Goal: Transaction & Acquisition: Purchase product/service

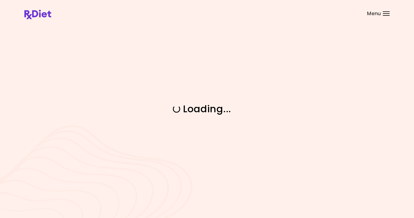
select select "*"
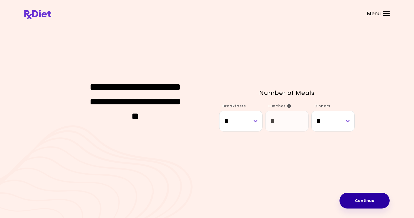
click at [385, 205] on button "Continue" at bounding box center [365, 201] width 50 height 16
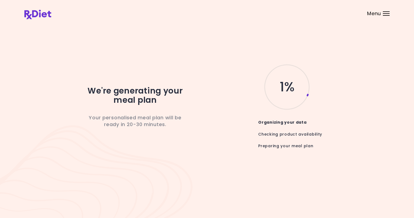
click at [384, 14] on div "Menu" at bounding box center [386, 13] width 7 height 4
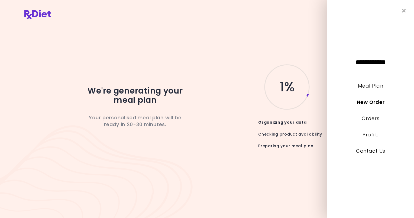
click at [377, 133] on link "Profile" at bounding box center [371, 134] width 16 height 7
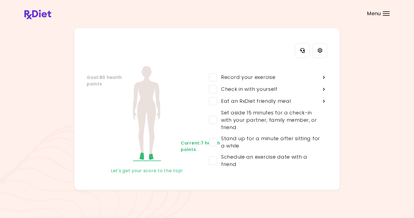
click at [387, 12] on div "Menu" at bounding box center [386, 13] width 7 height 4
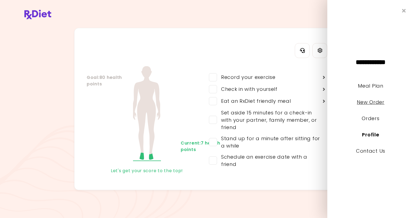
click at [369, 101] on link "New Order" at bounding box center [370, 102] width 27 height 7
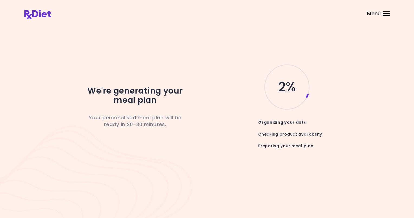
click at [385, 12] on div at bounding box center [386, 11] width 7 height 1
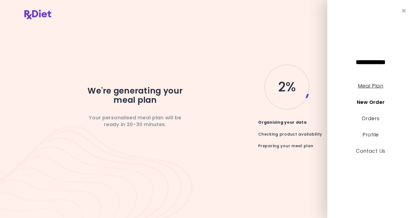
click at [367, 88] on link "Meal Plan" at bounding box center [370, 85] width 25 height 7
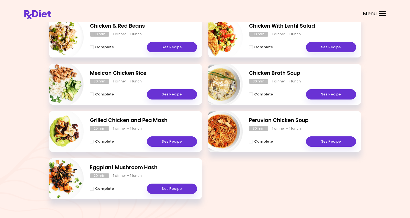
scroll to position [102, 0]
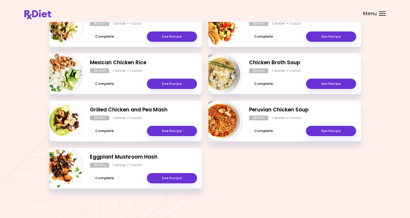
click at [222, 123] on img "Info - Peruvian Chicken Soup" at bounding box center [220, 120] width 45 height 45
select select "*"
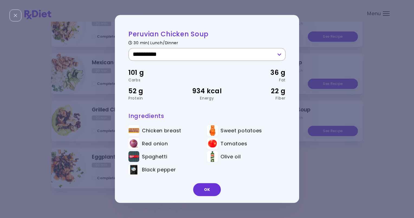
click at [242, 58] on select "**********" at bounding box center [207, 54] width 157 height 13
click at [387, 54] on div "**********" at bounding box center [207, 109] width 414 height 218
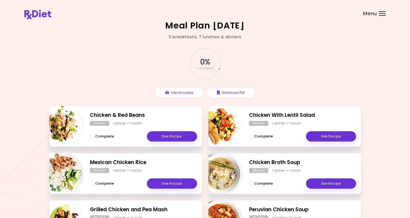
scroll to position [0, 0]
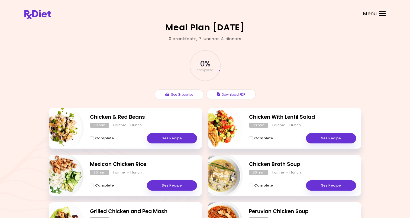
click at [208, 64] on span "0 %" at bounding box center [205, 63] width 10 height 9
click at [382, 15] on div at bounding box center [382, 15] width 7 height 1
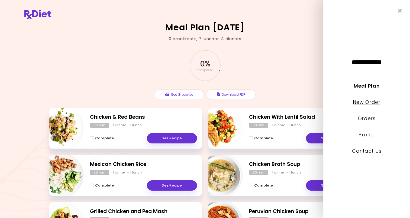
click at [376, 102] on link "New Order" at bounding box center [366, 102] width 27 height 7
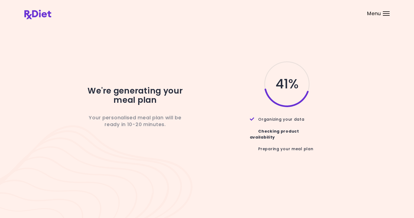
click at [353, 92] on div "41 %" at bounding box center [283, 84] width 144 height 48
click at [195, 15] on header at bounding box center [207, 11] width 414 height 22
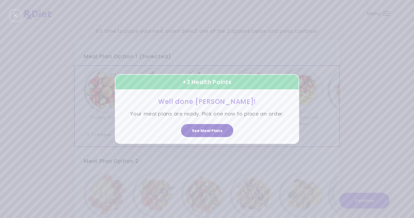
click at [220, 132] on button "See Meal Plans" at bounding box center [207, 130] width 52 height 13
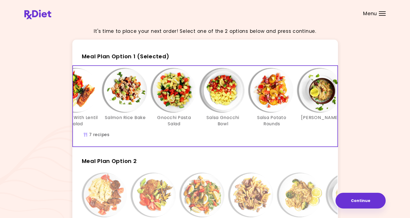
scroll to position [0, 93]
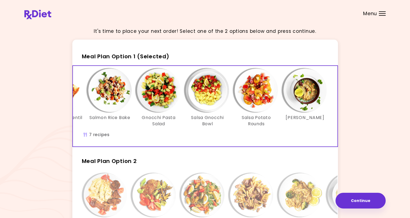
click at [256, 91] on img "Info - Salsa Potato Rounds - Meal Plan Option 1 (Selected)" at bounding box center [256, 90] width 43 height 43
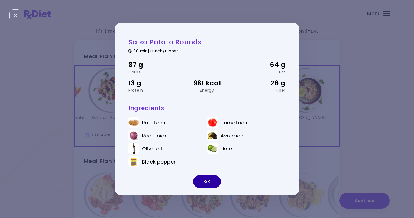
click at [213, 183] on button "OK" at bounding box center [207, 181] width 28 height 13
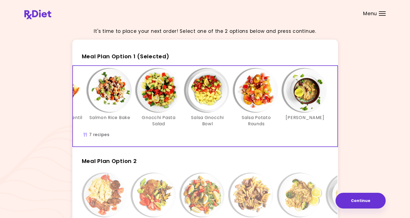
click at [306, 96] on img "Info - Quinoa Risotto - Meal Plan Option 1 (Selected)" at bounding box center [305, 90] width 43 height 43
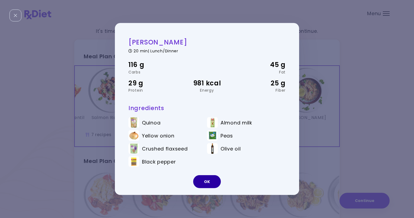
click at [215, 184] on button "OK" at bounding box center [207, 181] width 28 height 13
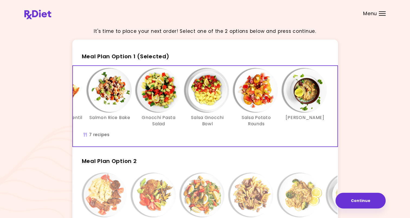
click at [208, 100] on img "Info - Salsa Gnocchi Bowl - Meal Plan Option 1 (Selected)" at bounding box center [207, 90] width 43 height 43
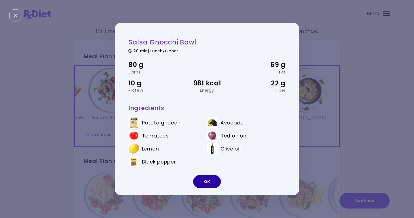
click at [216, 181] on button "OK" at bounding box center [207, 181] width 28 height 13
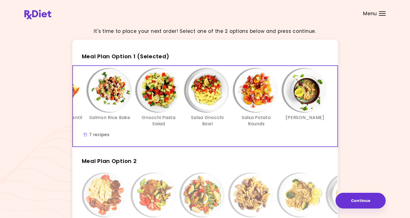
click at [158, 103] on img "Info - Gnocchi Pasta Salad - Meal Plan Option 1 (Selected)" at bounding box center [158, 90] width 43 height 43
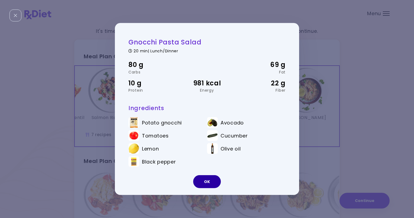
click at [202, 178] on button "OK" at bounding box center [207, 181] width 28 height 13
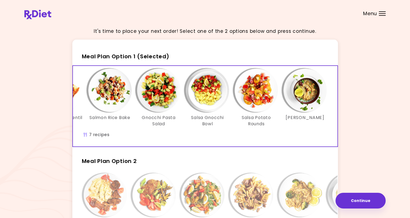
click at [107, 91] on img "Info - Salmon Rice Bake - Meal Plan Option 1 (Selected)" at bounding box center [109, 90] width 43 height 43
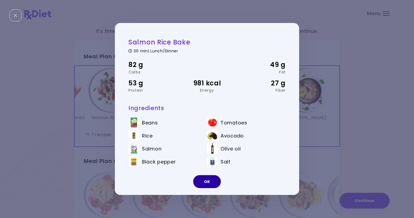
click at [212, 179] on button "OK" at bounding box center [207, 181] width 28 height 13
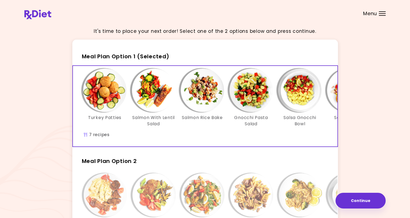
scroll to position [0, 0]
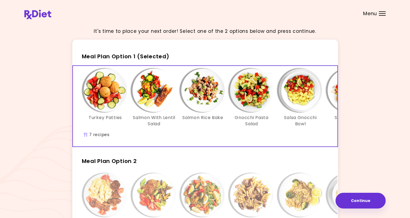
click at [152, 87] on img "Info - Salmon With Lentil Salad - Meal Plan Option 1 (Selected)" at bounding box center [154, 90] width 43 height 43
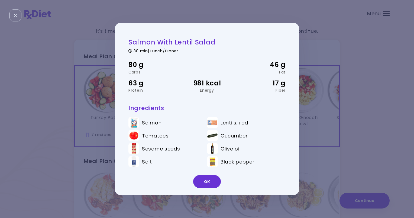
click at [96, 100] on div "Salmon With Lentil Salad 30 min | Lunch/Dinner 80 g Carbs 46 g Fat 63 g Protein…" at bounding box center [207, 109] width 414 height 218
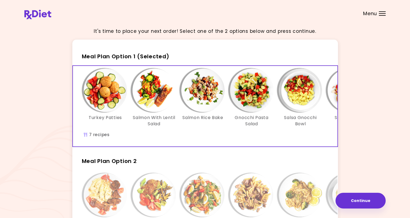
click at [96, 100] on img "Info - Turkey Patties - Meal Plan Option 1 (Selected)" at bounding box center [105, 90] width 43 height 43
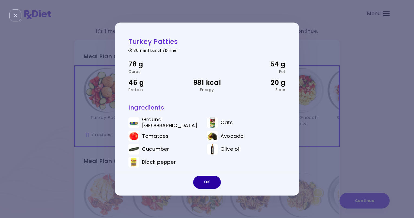
click at [214, 182] on button "OK" at bounding box center [207, 182] width 28 height 13
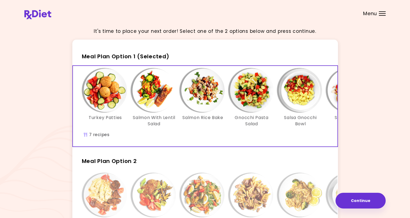
click at [301, 130] on div "Turkey Patties Salmon With Lentil Salad Salmon Rice Bake Gnocchi Pasta Salad Sa…" at bounding box center [252, 101] width 342 height 64
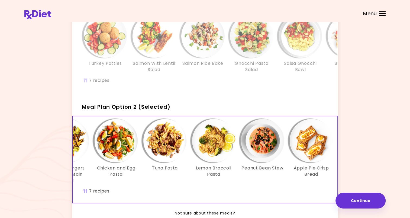
scroll to position [0, 93]
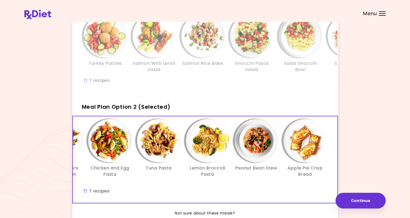
click at [278, 74] on div "Turkey Patties Salmon With Lentil Salad Salmon Rice Bake Gnocchi Pasta Salad Sa…" at bounding box center [252, 46] width 342 height 64
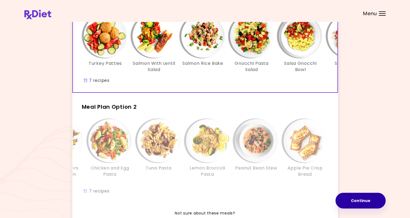
click at [373, 200] on button "Continue" at bounding box center [361, 201] width 50 height 16
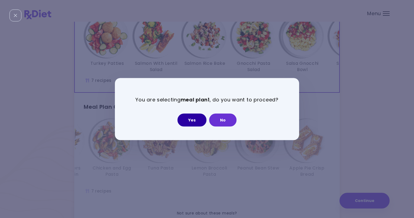
click at [190, 119] on button "Yes" at bounding box center [192, 119] width 29 height 13
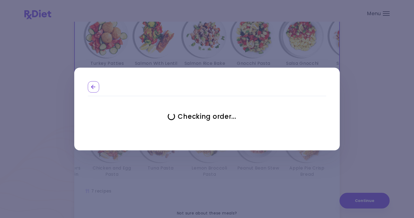
select select "**********"
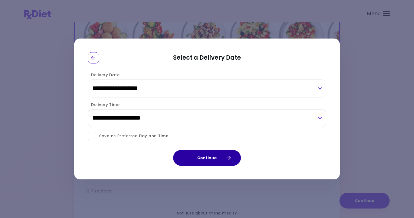
click at [200, 157] on button "Continue" at bounding box center [207, 158] width 68 height 16
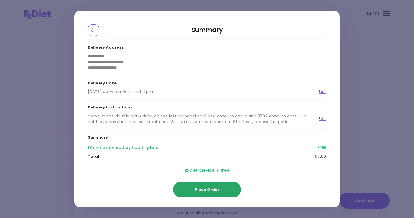
click at [228, 190] on button "Place Order" at bounding box center [207, 190] width 68 height 16
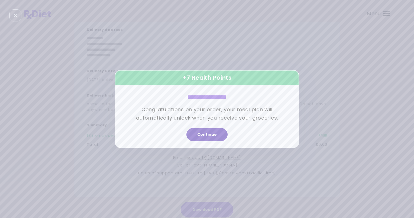
click at [210, 133] on button "Continue" at bounding box center [207, 134] width 41 height 13
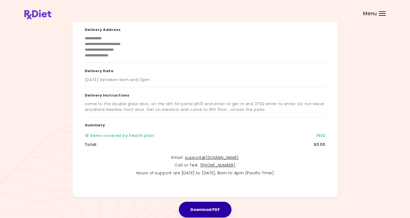
click at [224, 208] on button "Download PDF" at bounding box center [205, 210] width 53 height 16
